Goal: Information Seeking & Learning: Learn about a topic

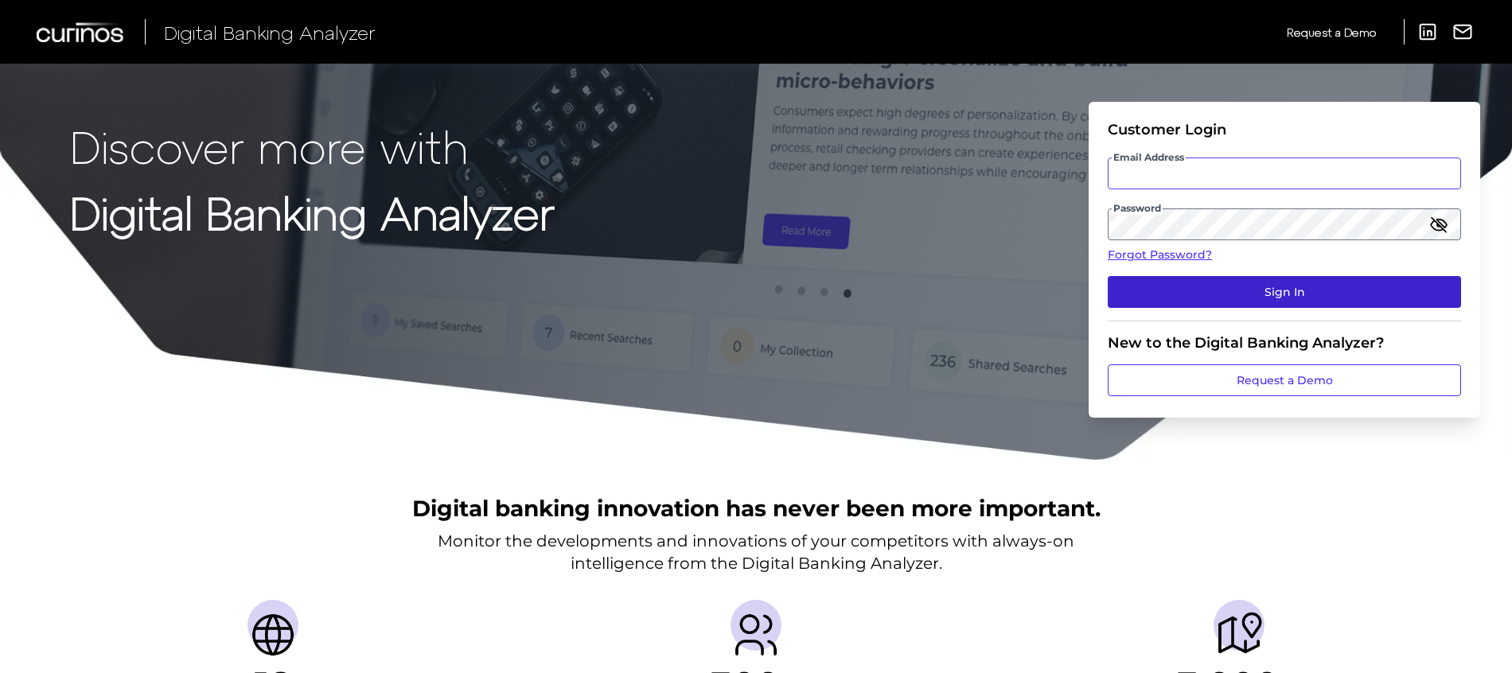
type input "[PERSON_NAME][EMAIL_ADDRESS][PERSON_NAME][DOMAIN_NAME]"
click at [1167, 286] on button "Sign In" at bounding box center [1284, 292] width 353 height 32
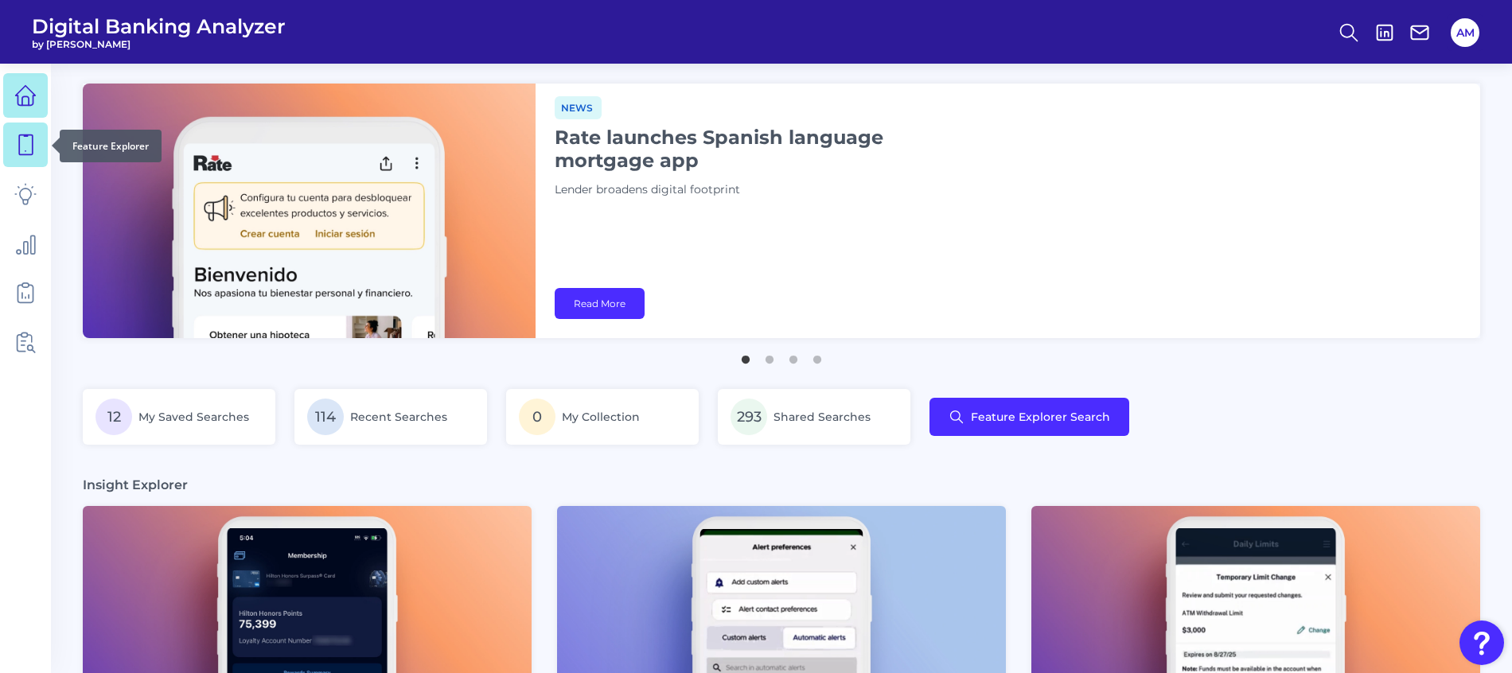
click at [26, 142] on icon at bounding box center [25, 145] width 22 height 22
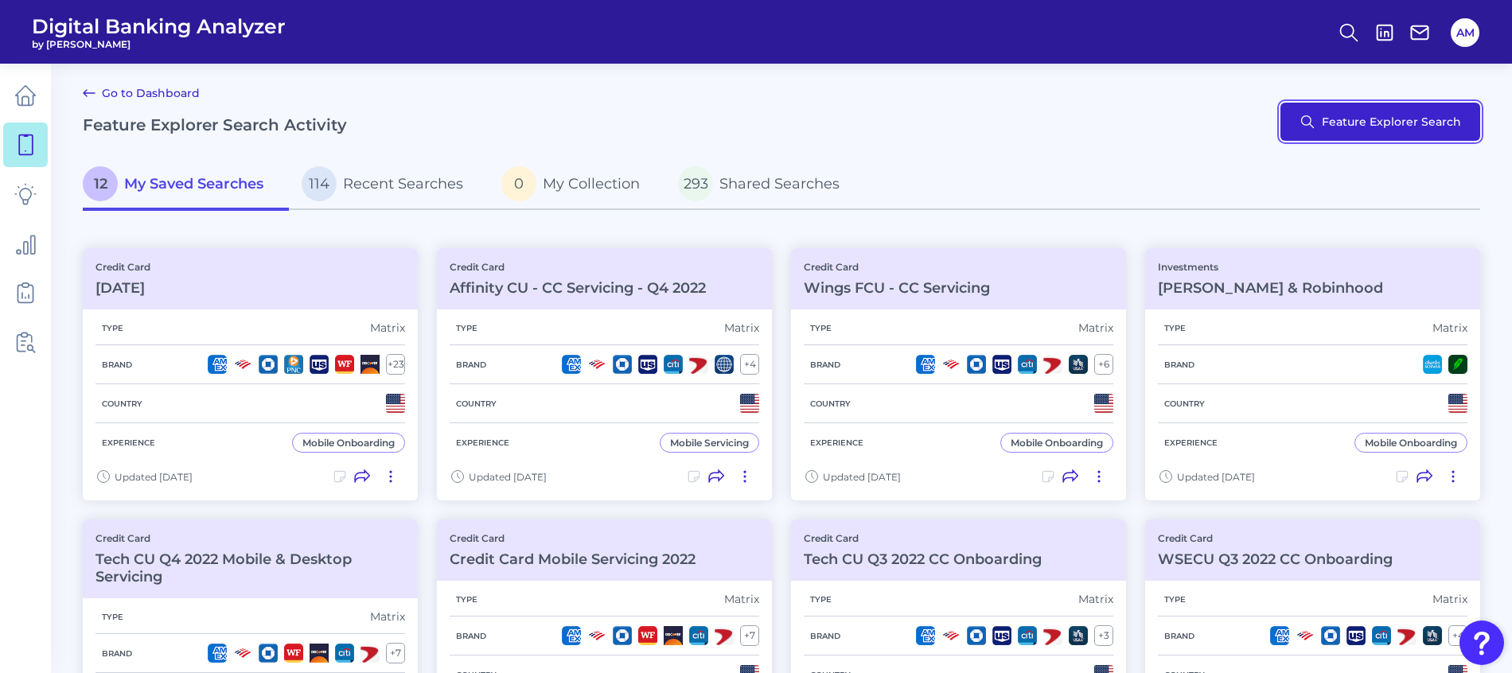
click at [1331, 122] on button "Feature Explorer Search" at bounding box center [1380, 122] width 200 height 38
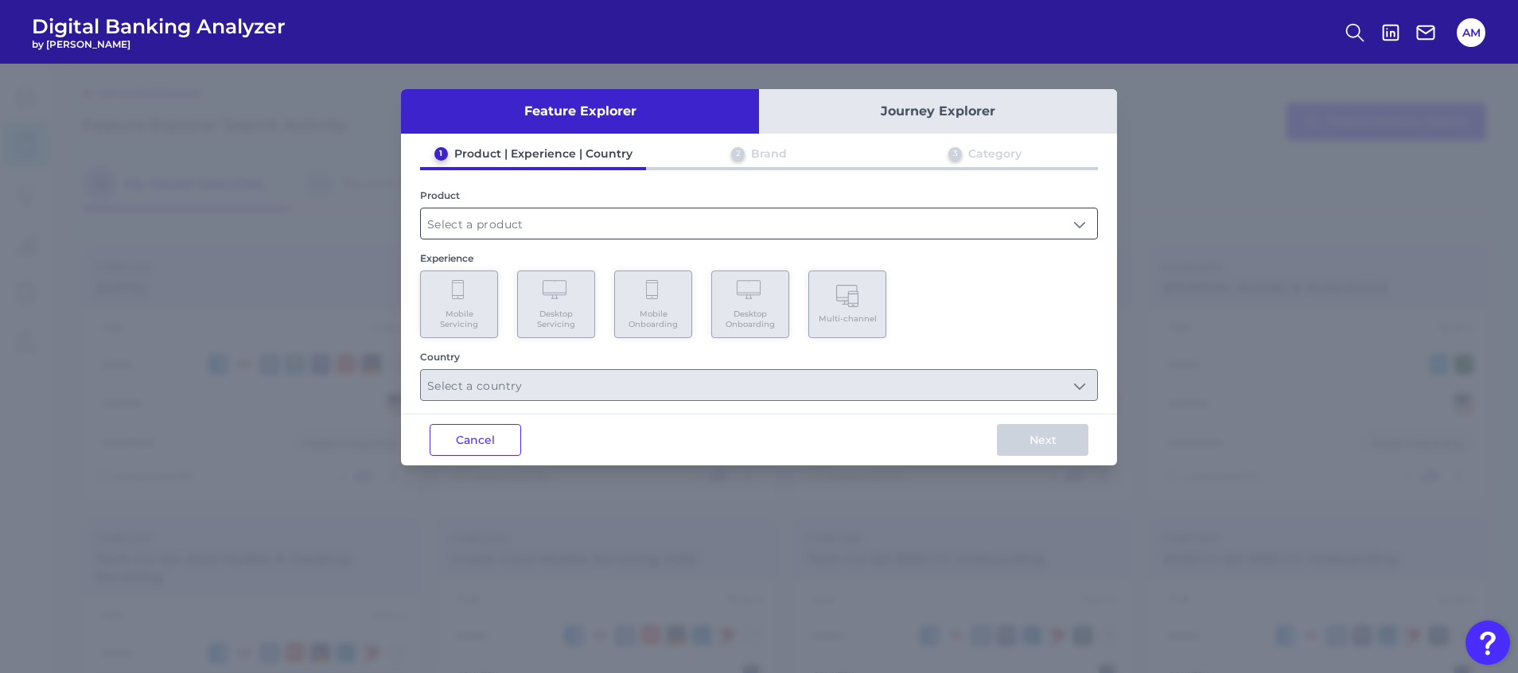
click at [600, 225] on input "text" at bounding box center [759, 223] width 676 height 30
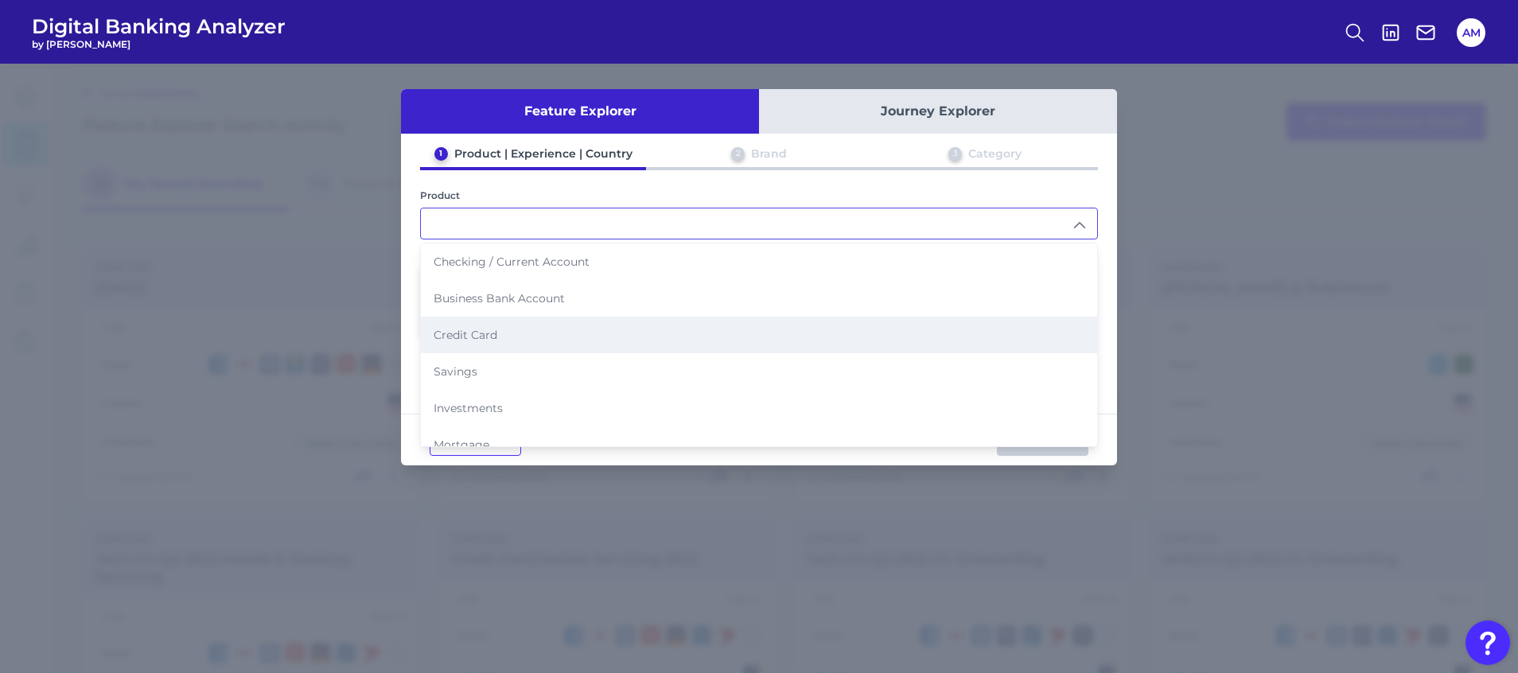
click at [503, 340] on li "Credit Card" at bounding box center [759, 335] width 676 height 37
type input "Credit Card"
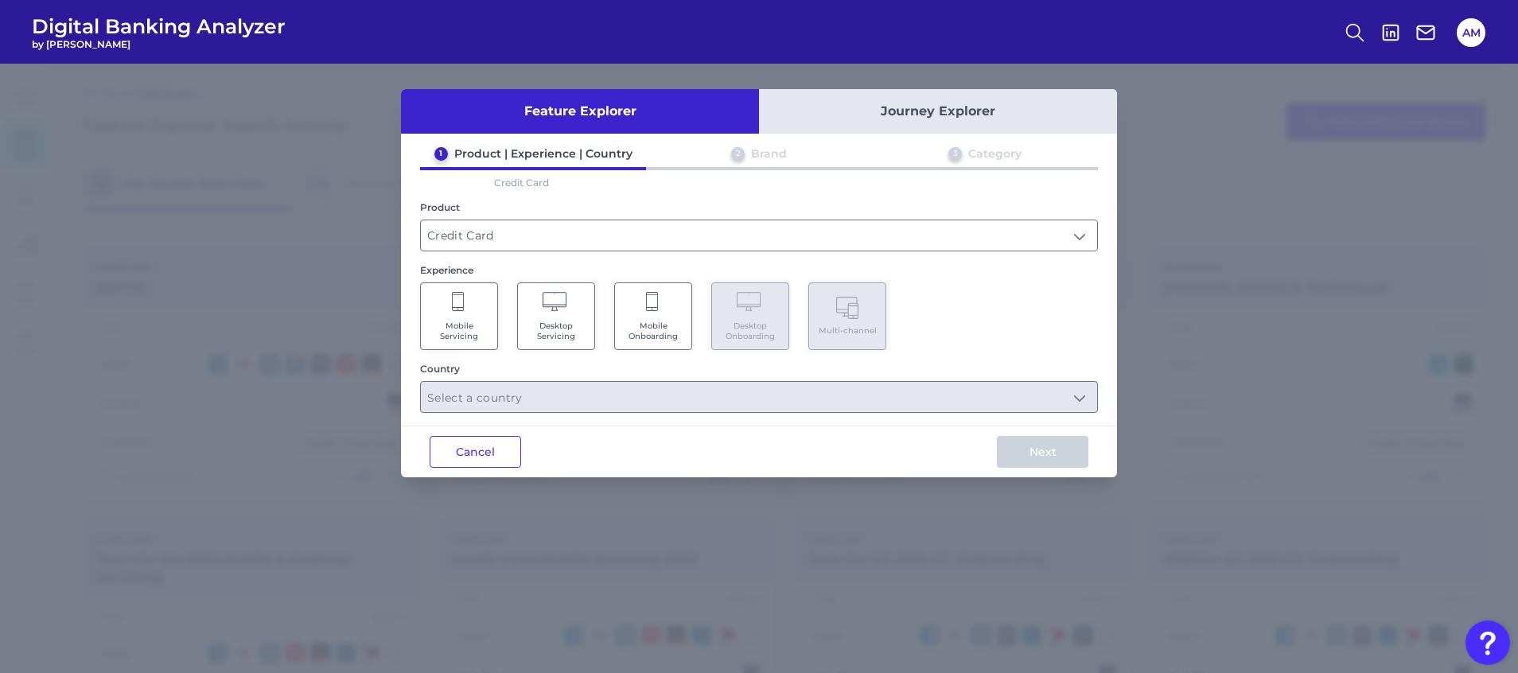
click at [633, 325] on span "Mobile Onboarding" at bounding box center [653, 331] width 60 height 21
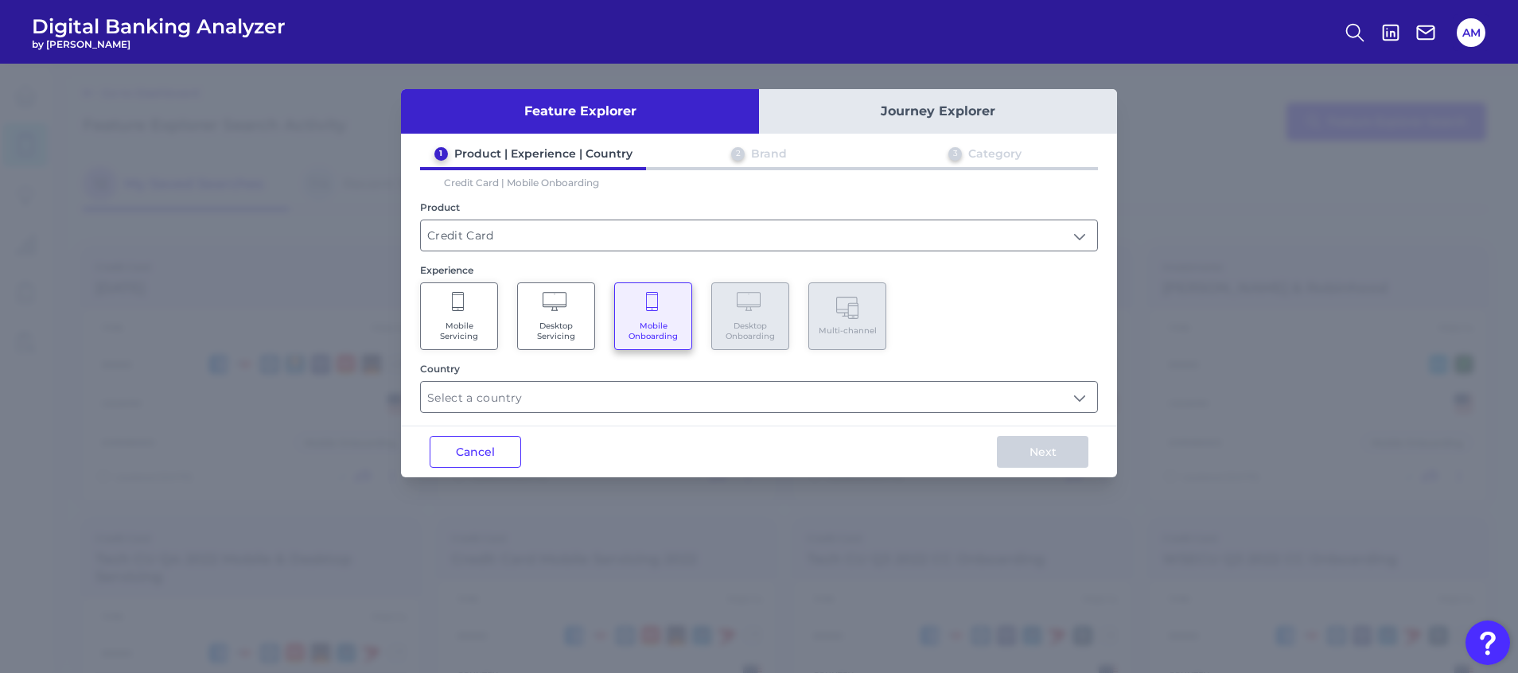
click at [450, 313] on Servicing "Mobile Servicing" at bounding box center [459, 317] width 78 height 68
click at [552, 398] on input "text" at bounding box center [759, 397] width 676 height 30
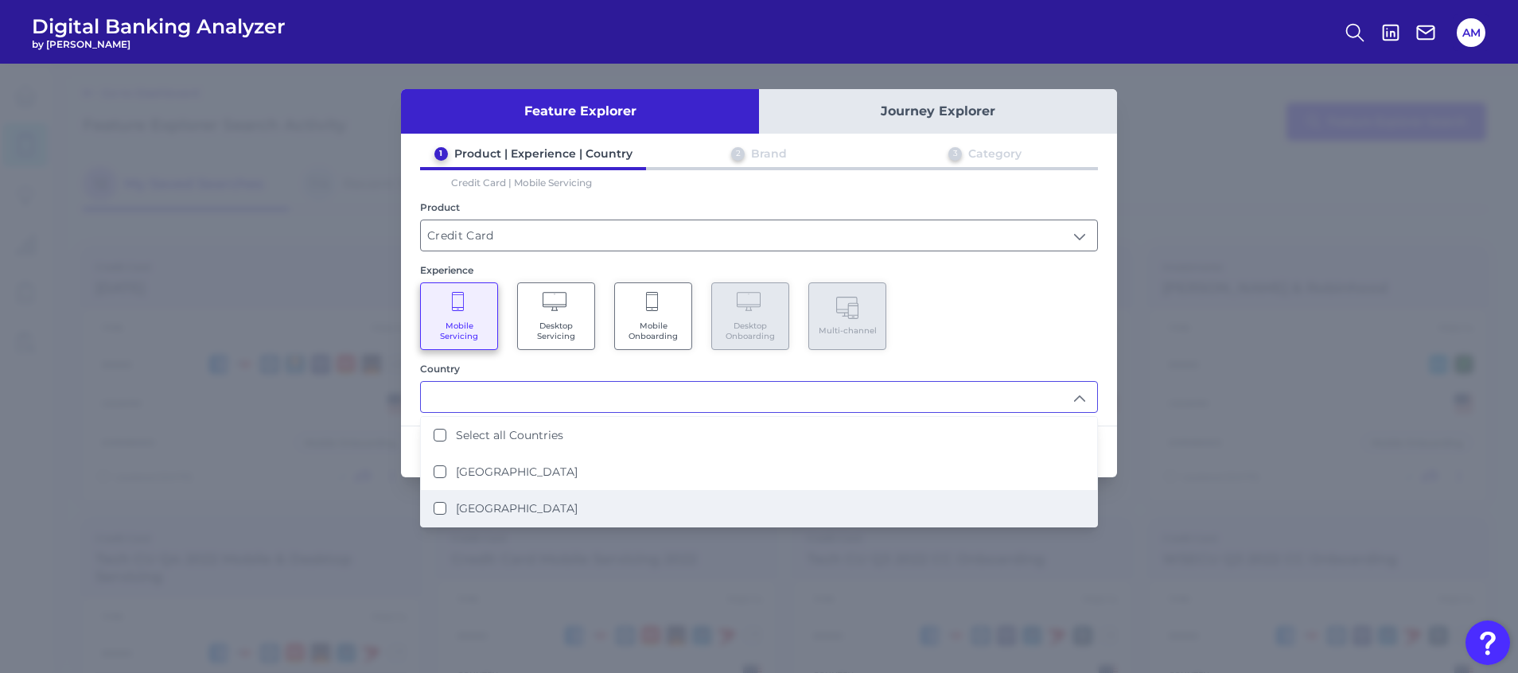
click at [468, 501] on li "[GEOGRAPHIC_DATA]" at bounding box center [759, 508] width 676 height 37
type input "[GEOGRAPHIC_DATA]"
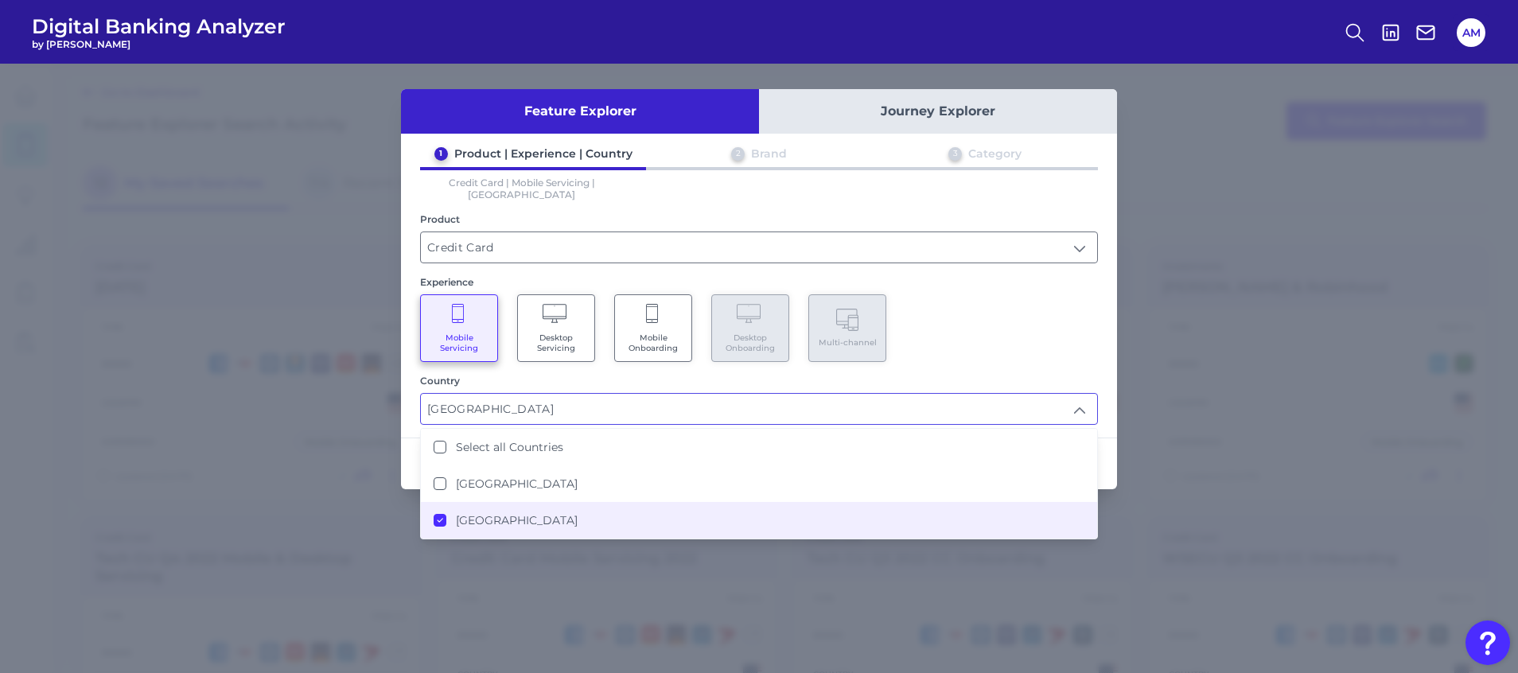
click at [1021, 294] on div "Mobile Servicing Desktop Servicing Mobile Onboarding Desktop Onboarding Multi-c…" at bounding box center [759, 328] width 678 height 68
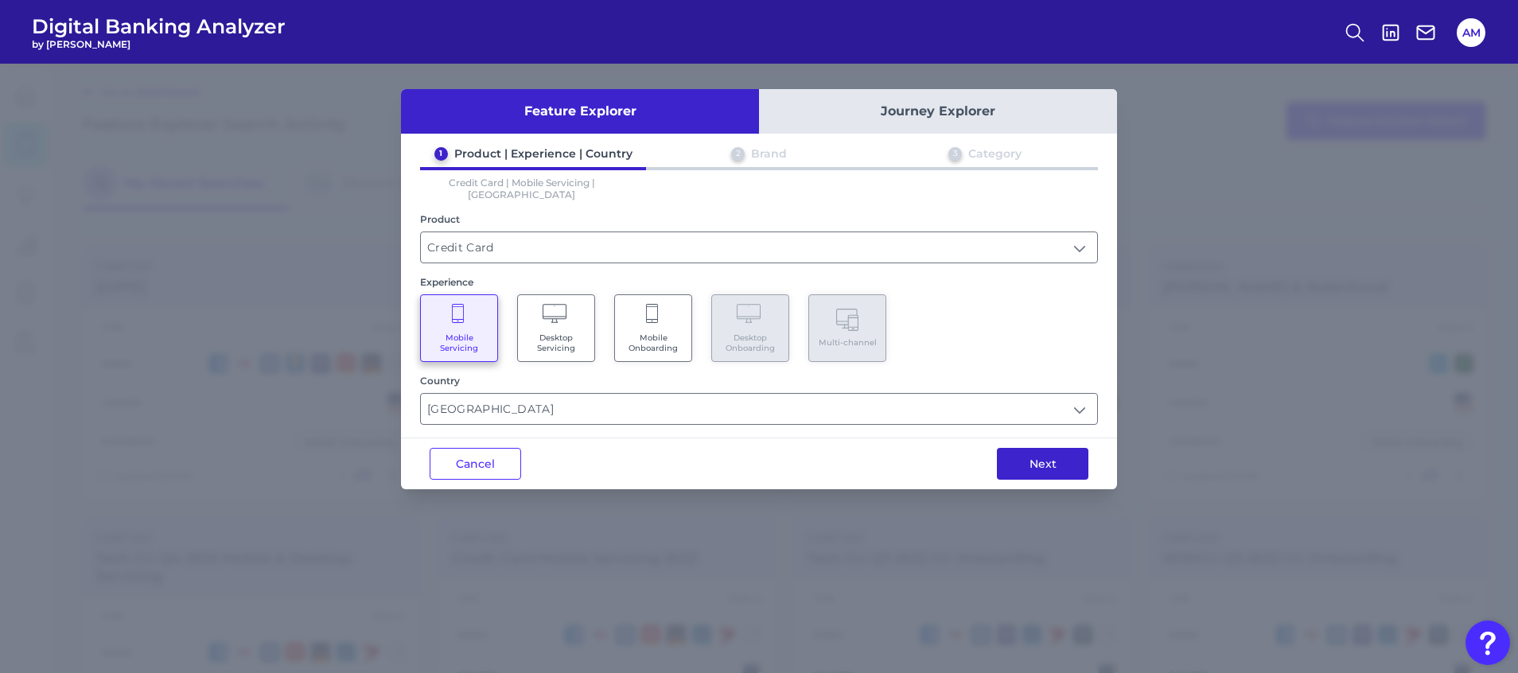
click at [1054, 452] on button "Next" at bounding box center [1043, 464] width 92 height 32
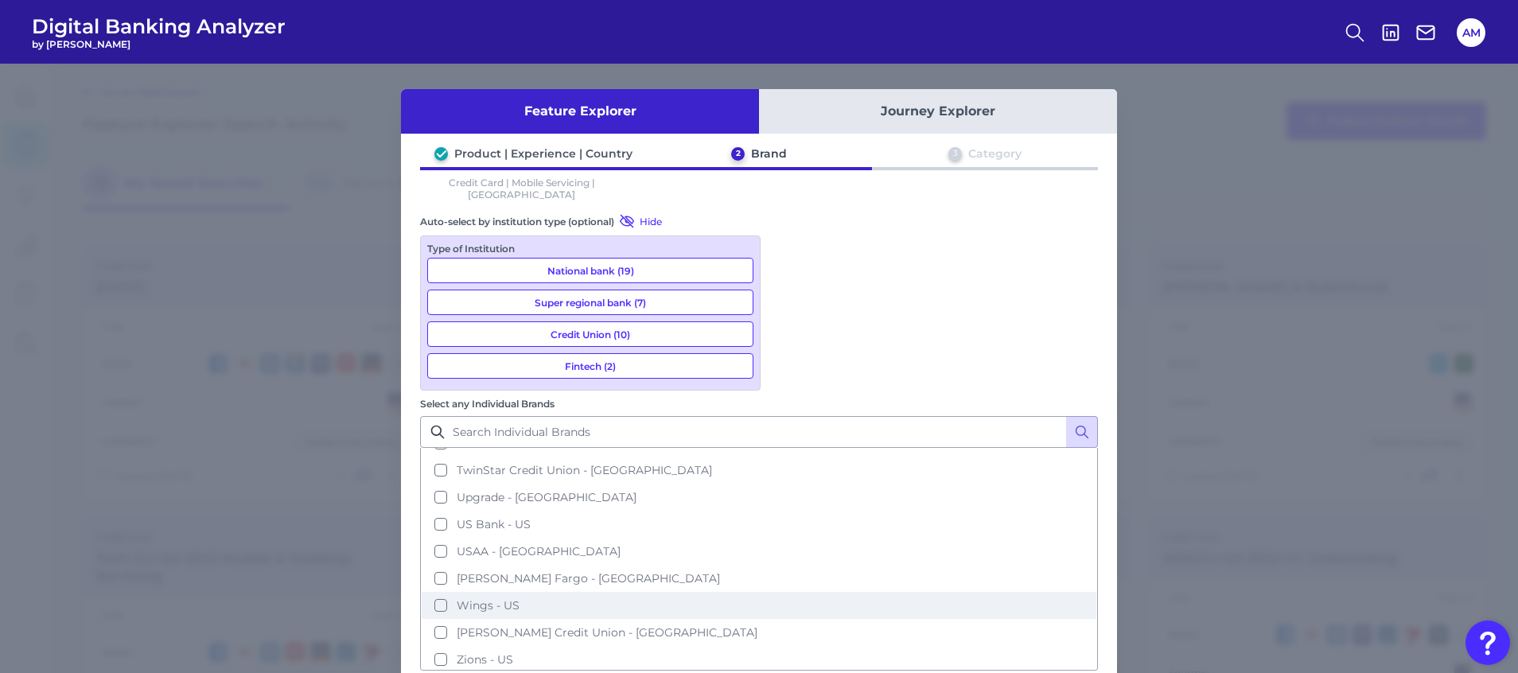
scroll to position [1078, 0]
